Goal: Navigation & Orientation: Find specific page/section

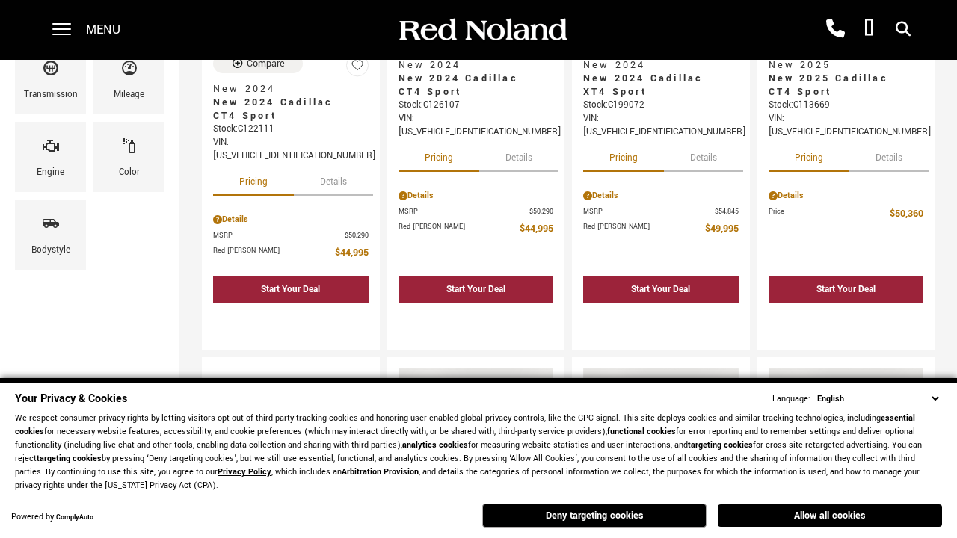
scroll to position [33, 0]
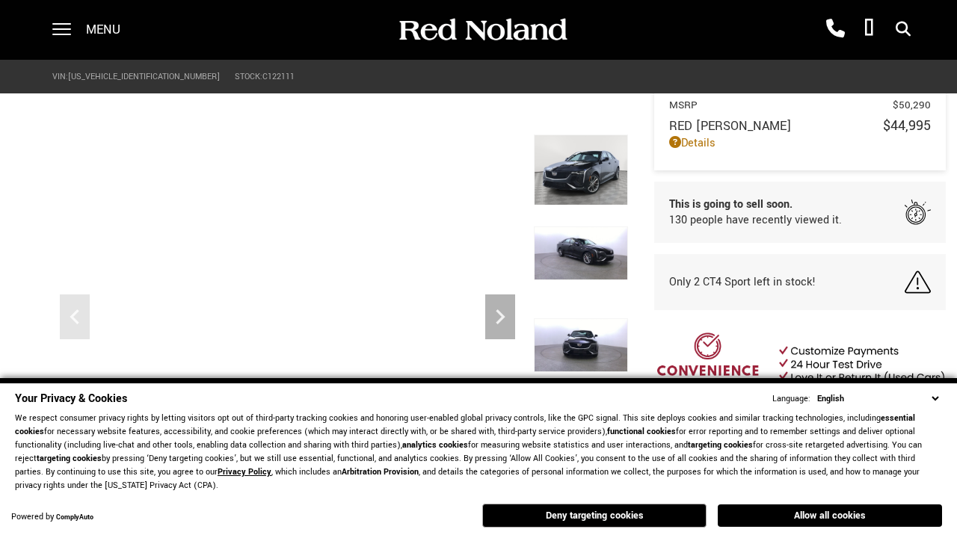
scroll to position [696, 0]
